Goal: Navigation & Orientation: Find specific page/section

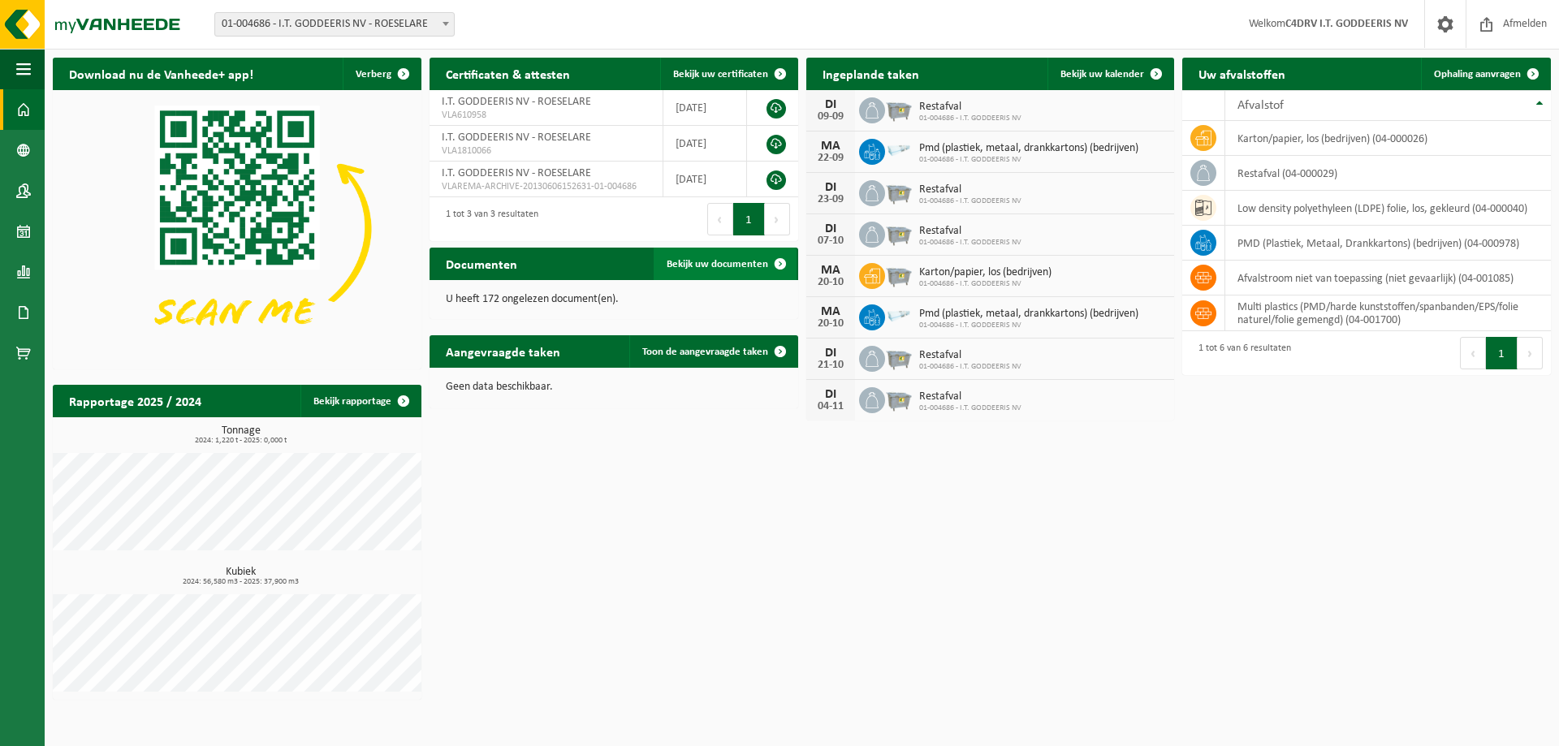
click at [715, 266] on span "Bekijk uw documenten" at bounding box center [718, 264] width 102 height 11
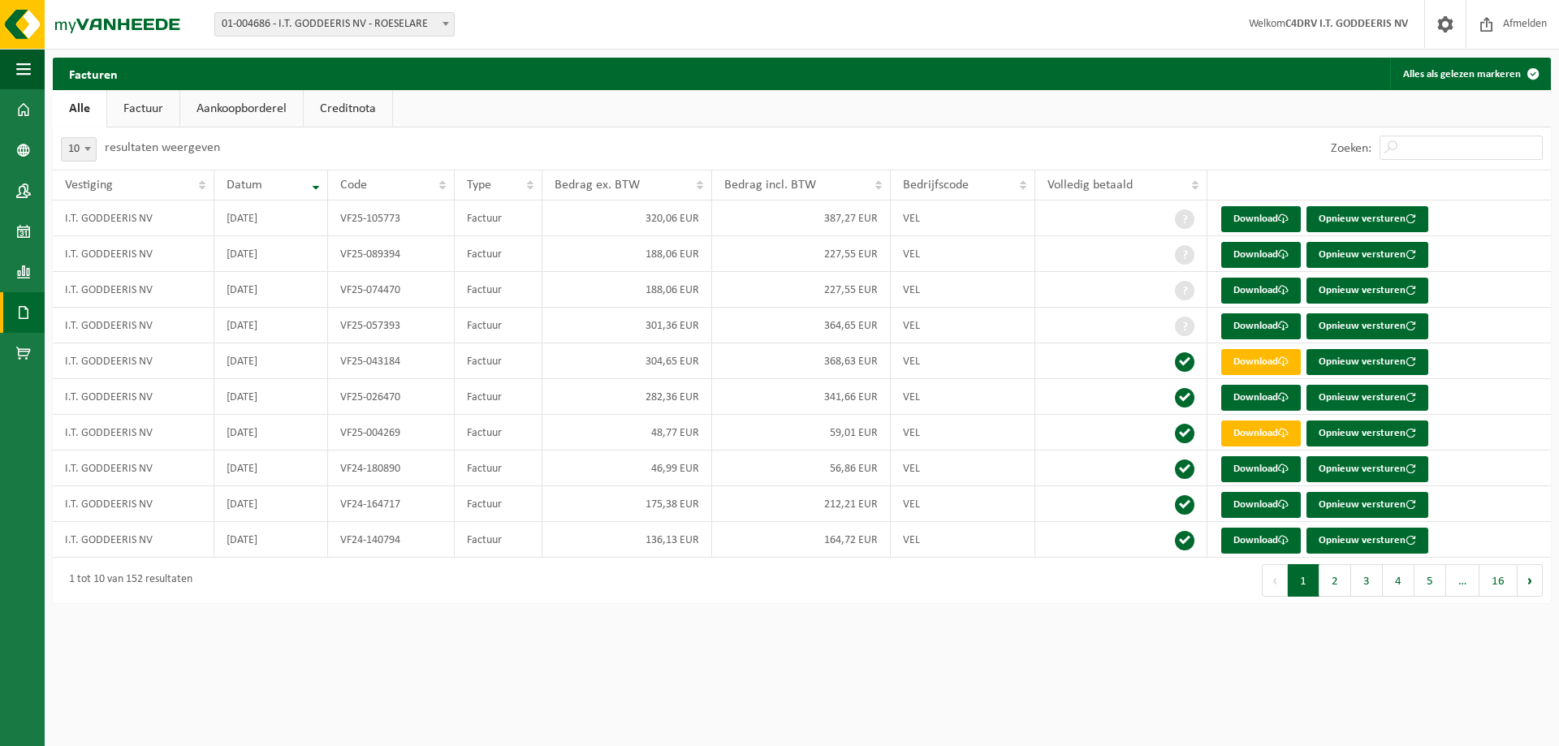
click at [145, 106] on link "Factuur" at bounding box center [143, 108] width 72 height 37
click at [249, 106] on link "Aankoopborderel" at bounding box center [243, 108] width 123 height 37
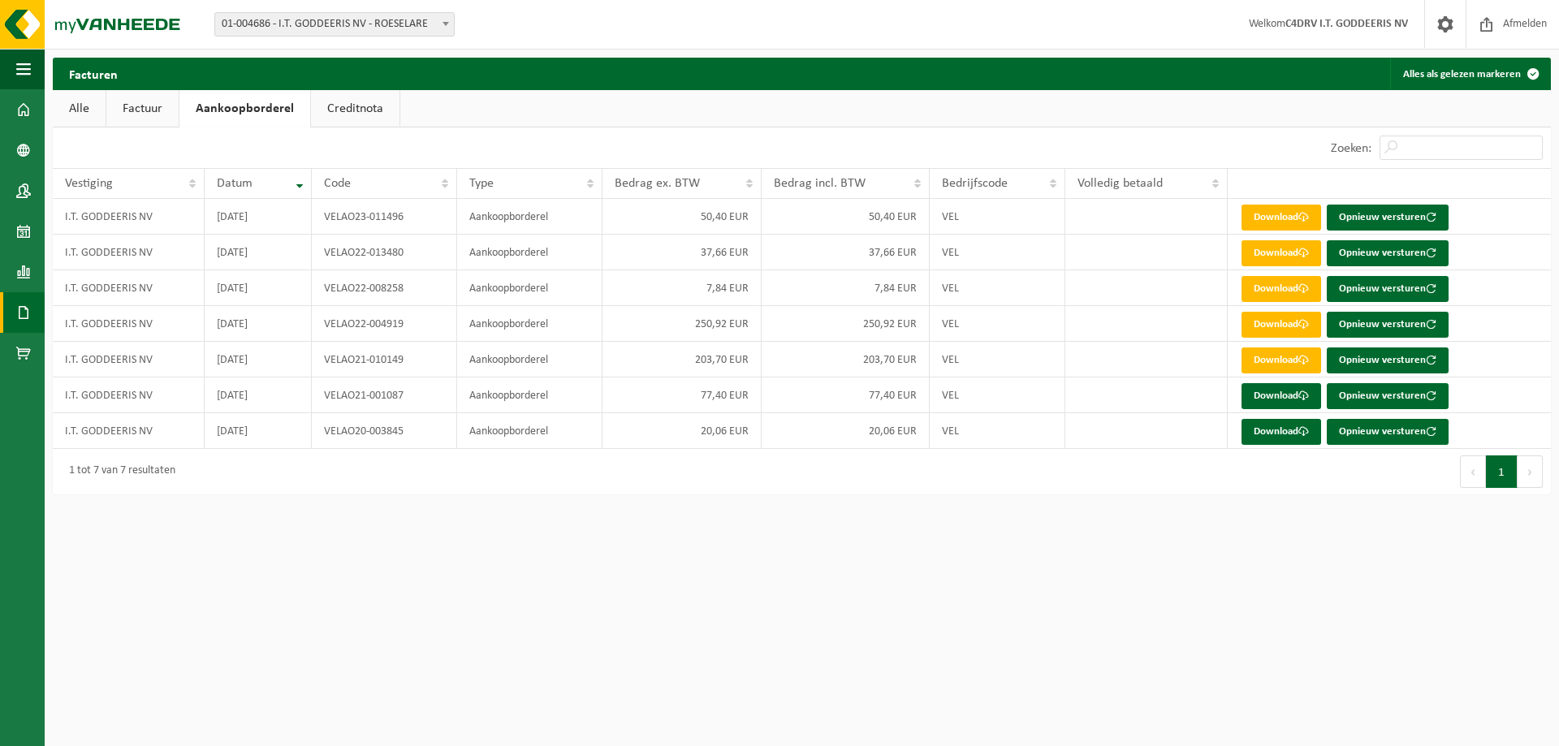
click at [341, 106] on link "Creditnota" at bounding box center [355, 108] width 89 height 37
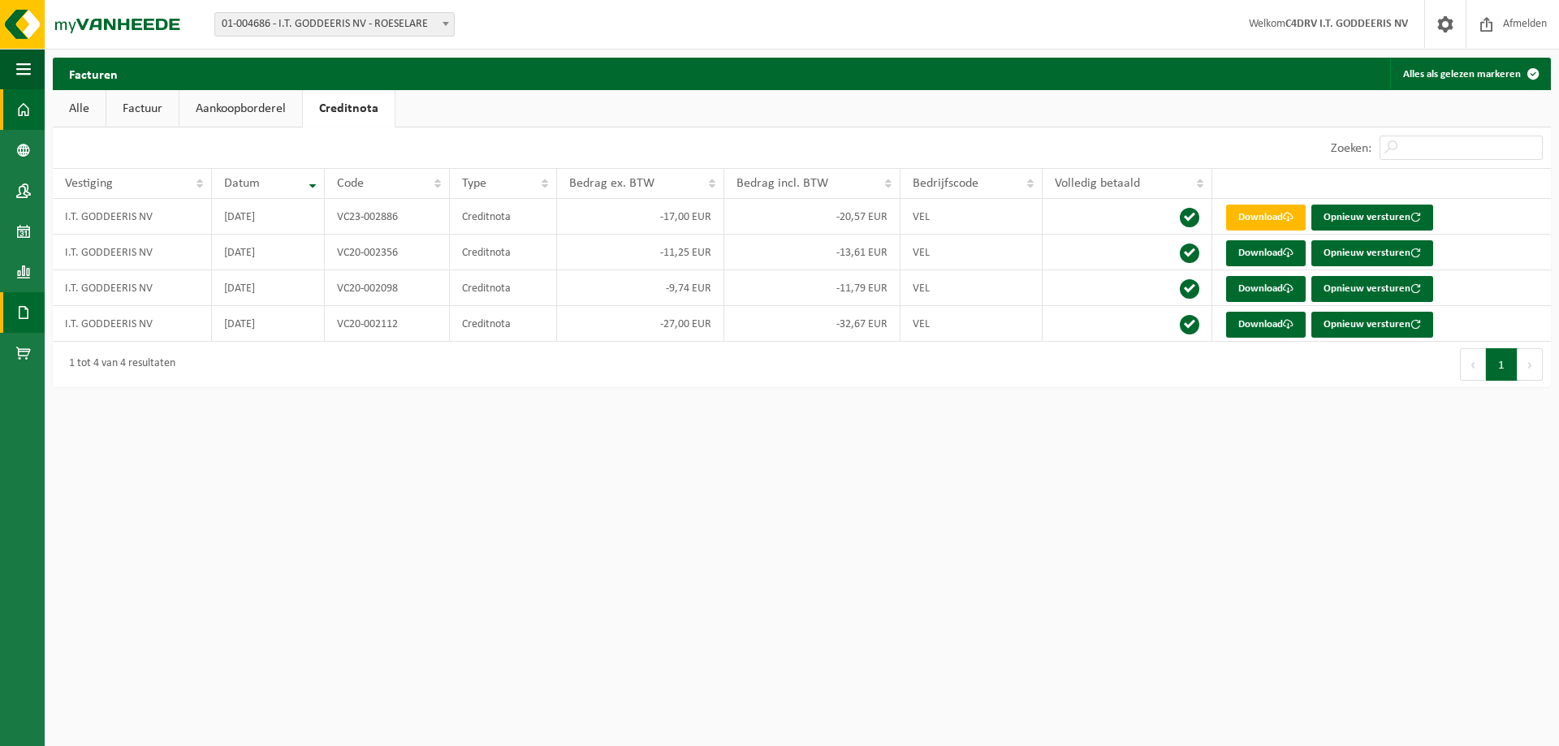
click at [19, 110] on span at bounding box center [23, 109] width 15 height 41
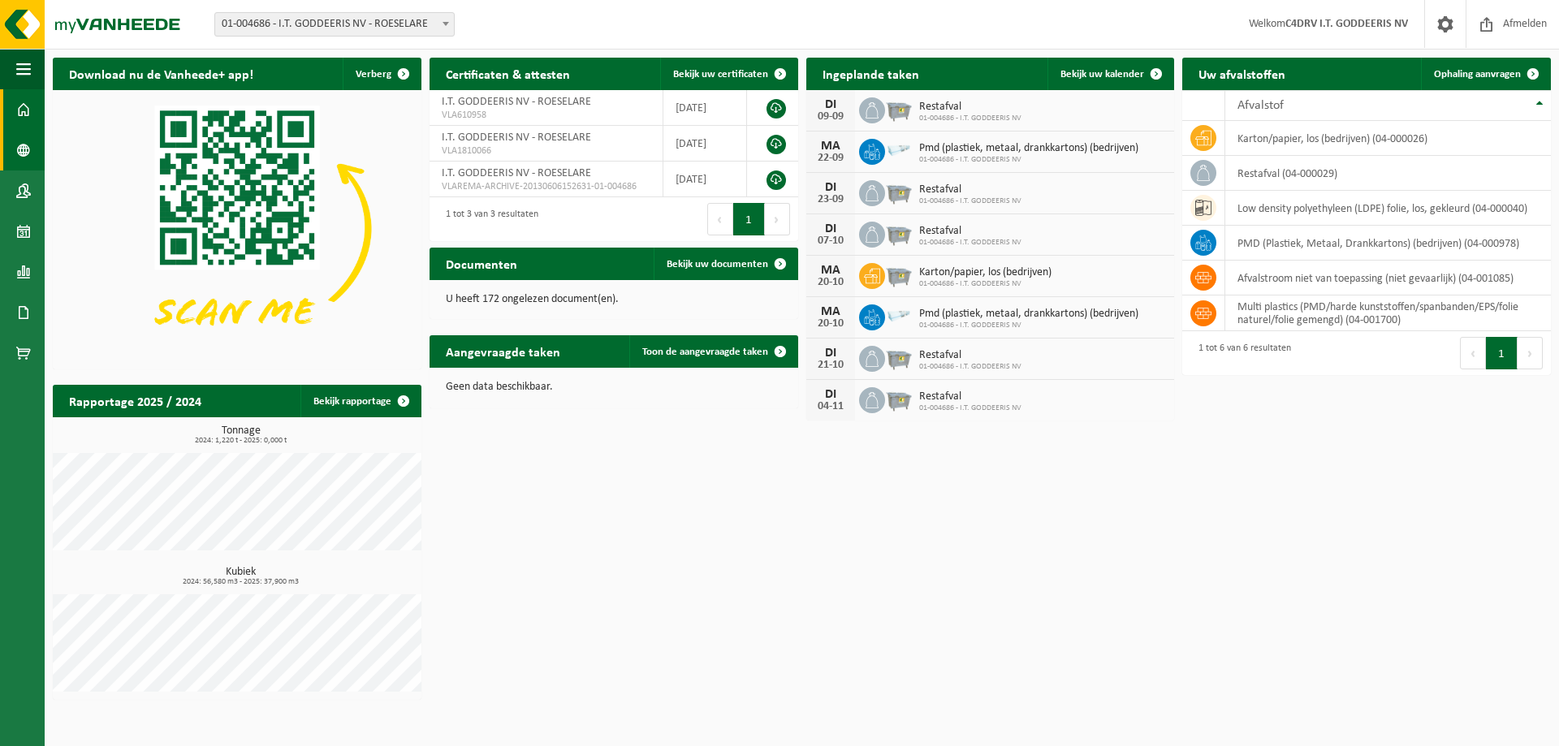
click at [24, 144] on span at bounding box center [23, 150] width 15 height 41
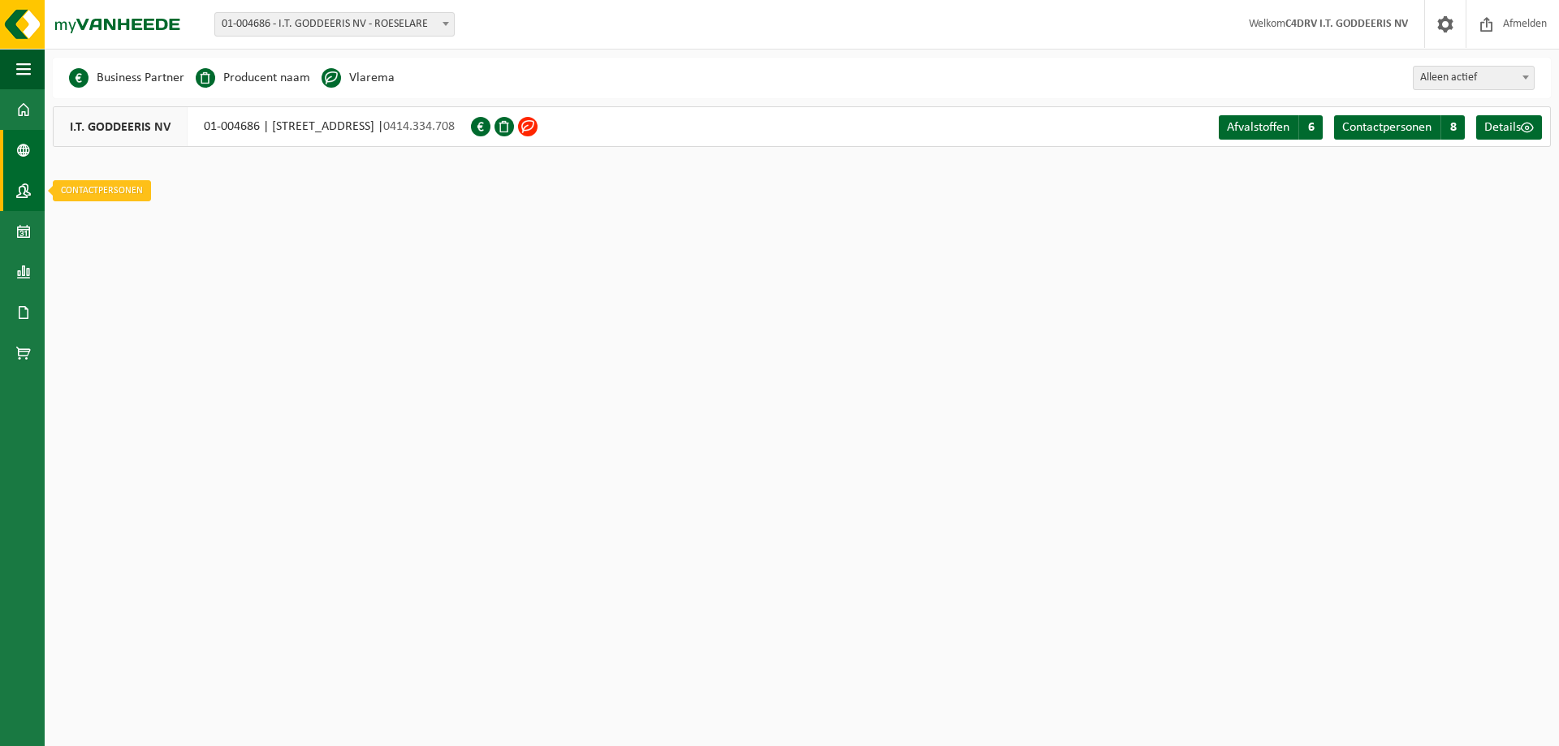
click at [22, 184] on span at bounding box center [23, 191] width 15 height 41
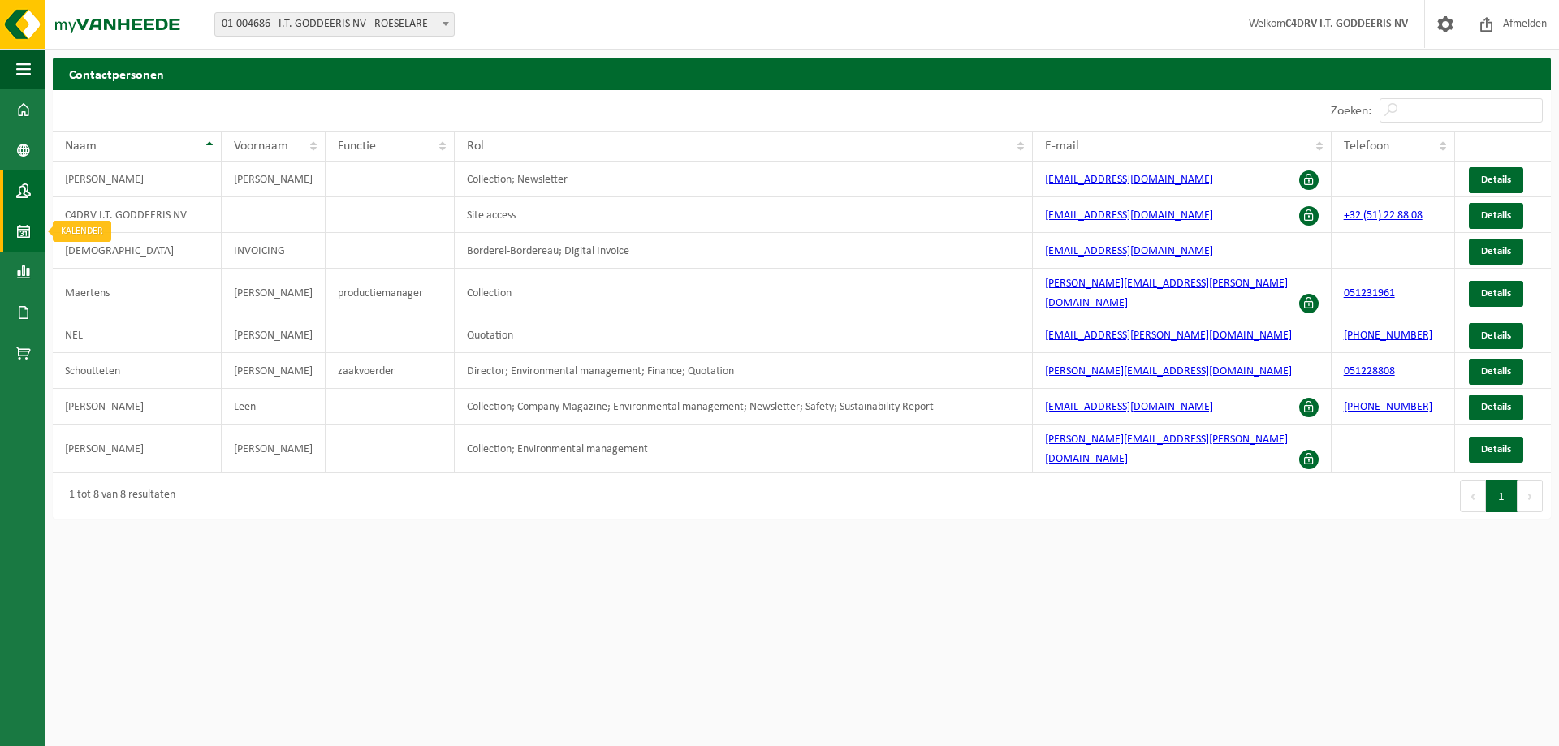
click at [19, 228] on span at bounding box center [23, 231] width 15 height 41
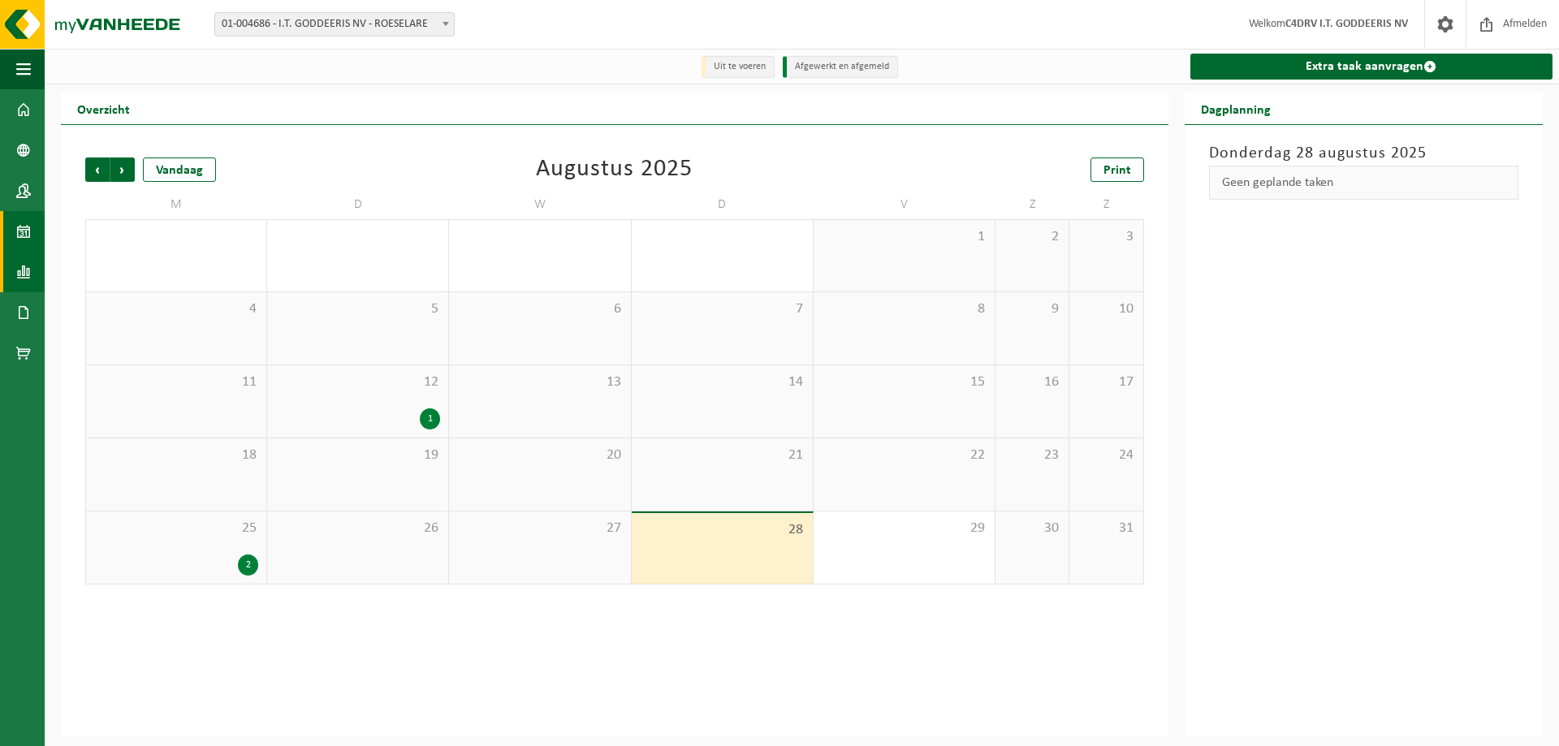
click at [22, 275] on span at bounding box center [23, 272] width 15 height 41
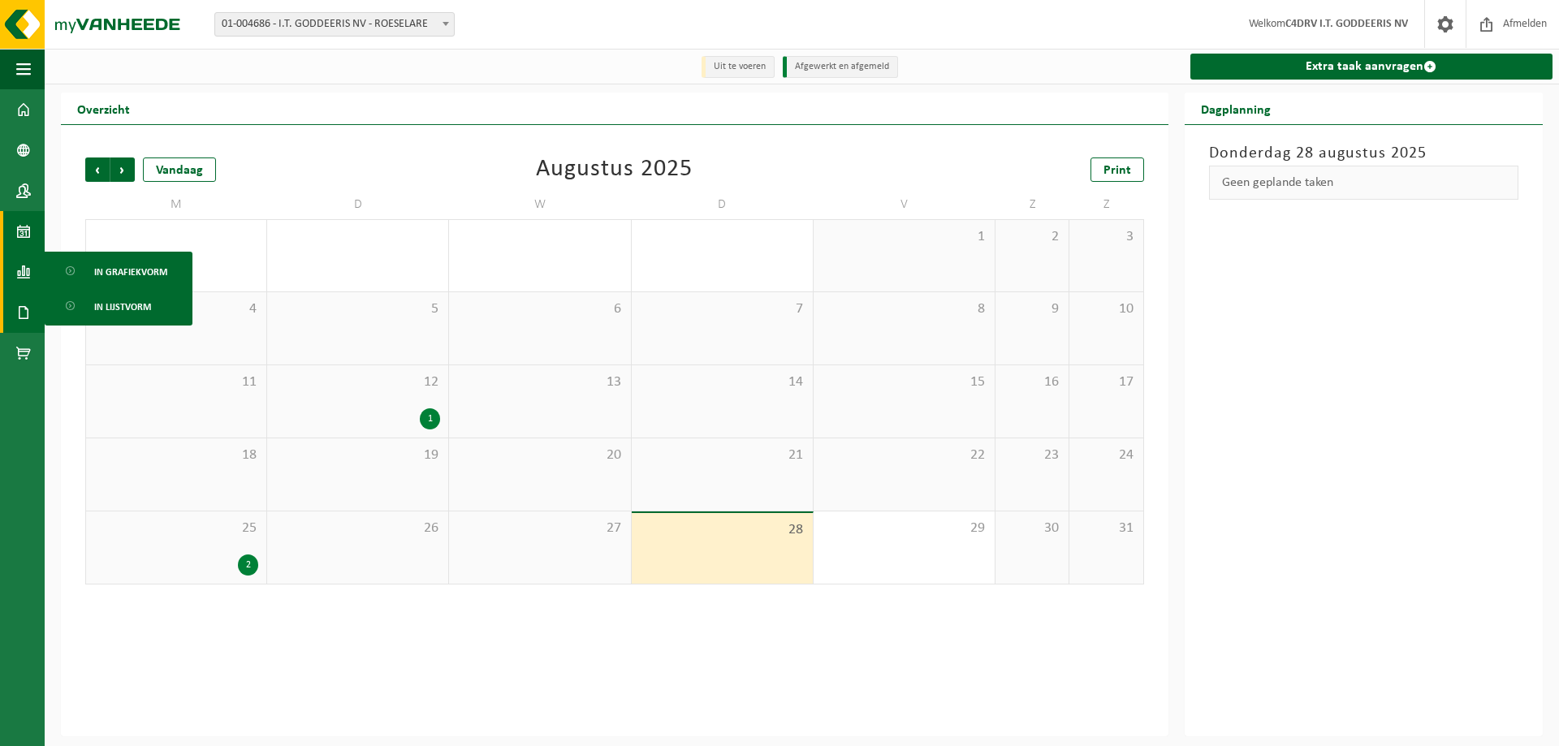
click at [22, 314] on span at bounding box center [23, 312] width 15 height 41
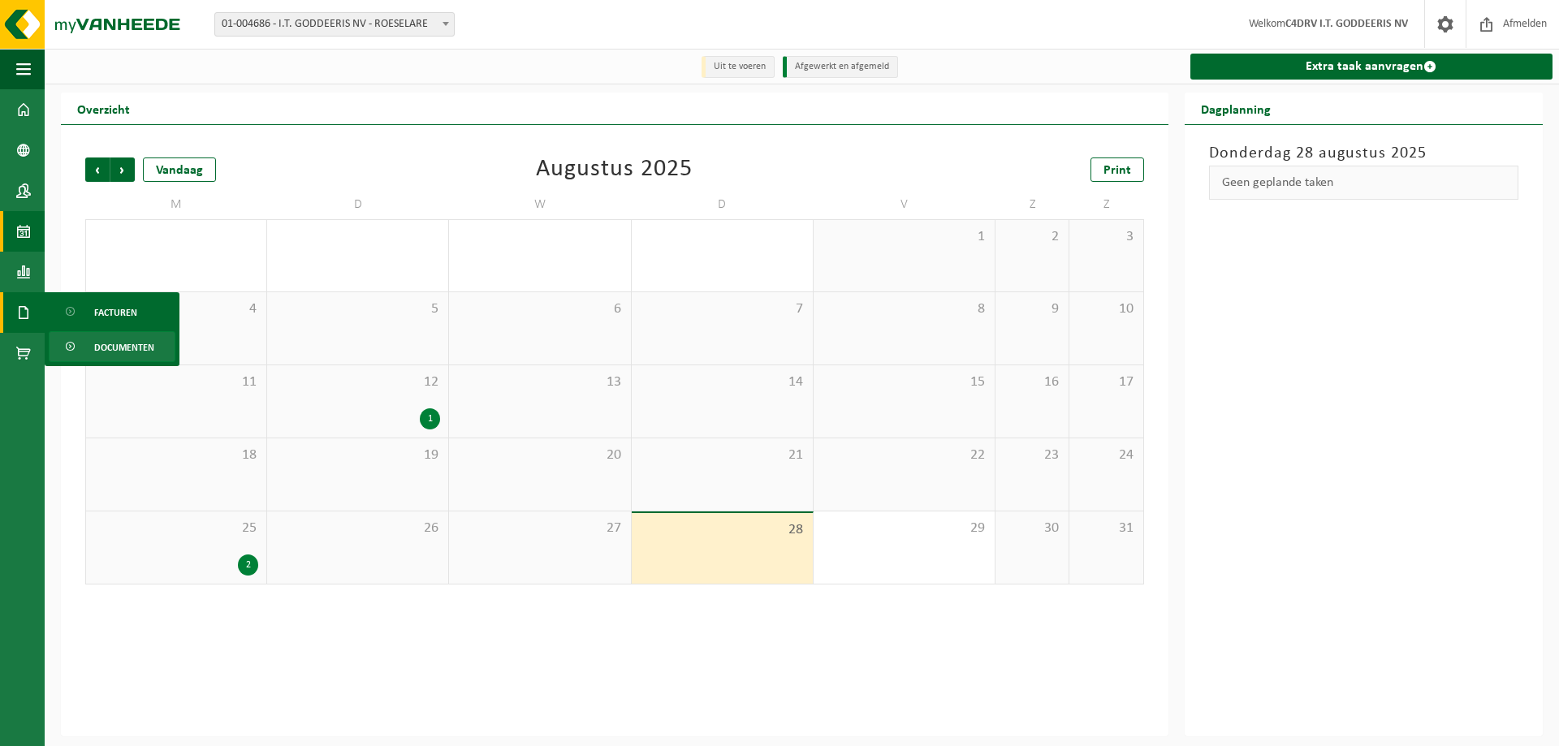
click at [121, 344] on span "Documenten" at bounding box center [124, 347] width 60 height 31
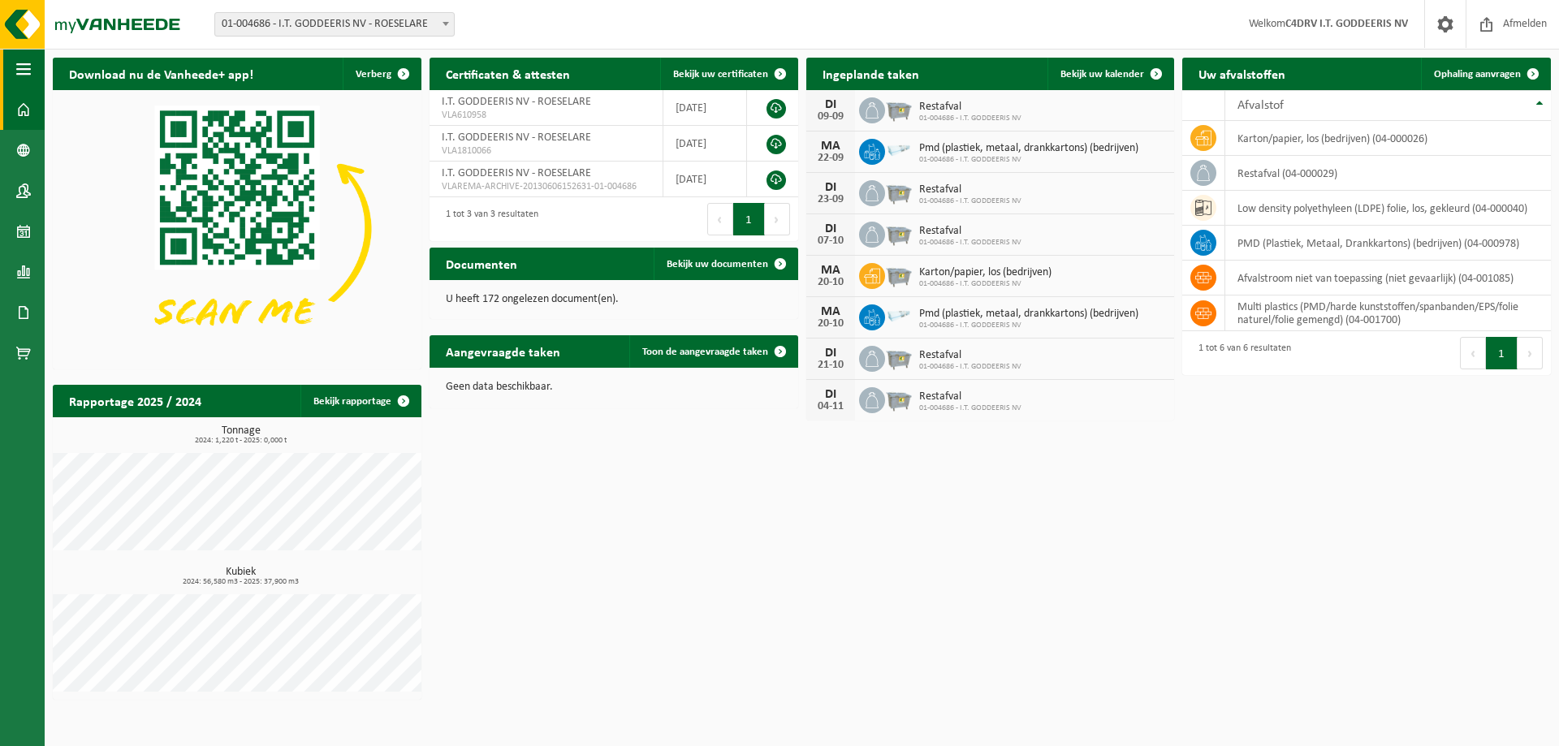
click at [19, 65] on span "button" at bounding box center [23, 69] width 15 height 41
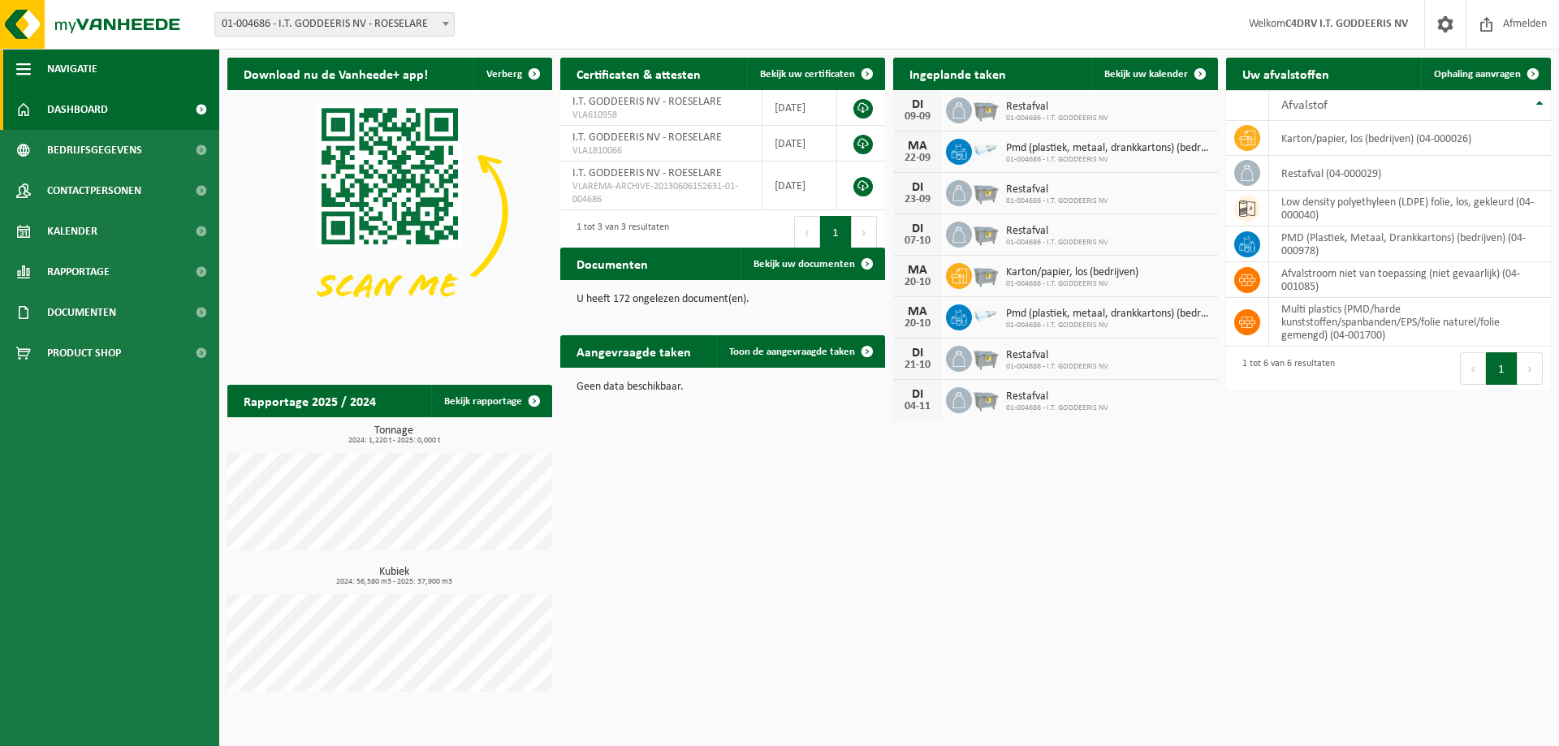
click at [19, 65] on span "button" at bounding box center [23, 69] width 15 height 41
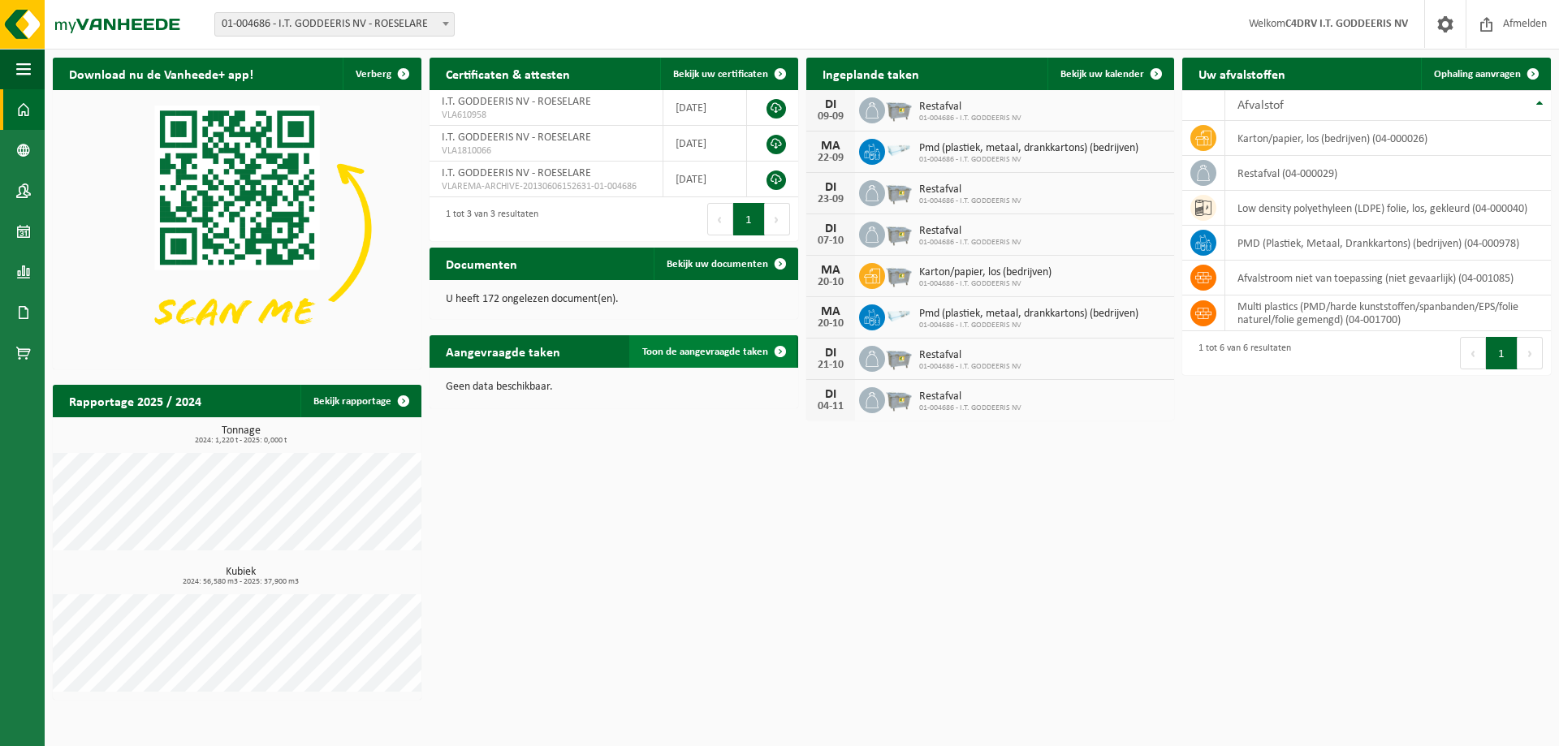
click at [710, 355] on span "Toon de aangevraagde taken" at bounding box center [705, 352] width 126 height 11
